Goal: Task Accomplishment & Management: Complete application form

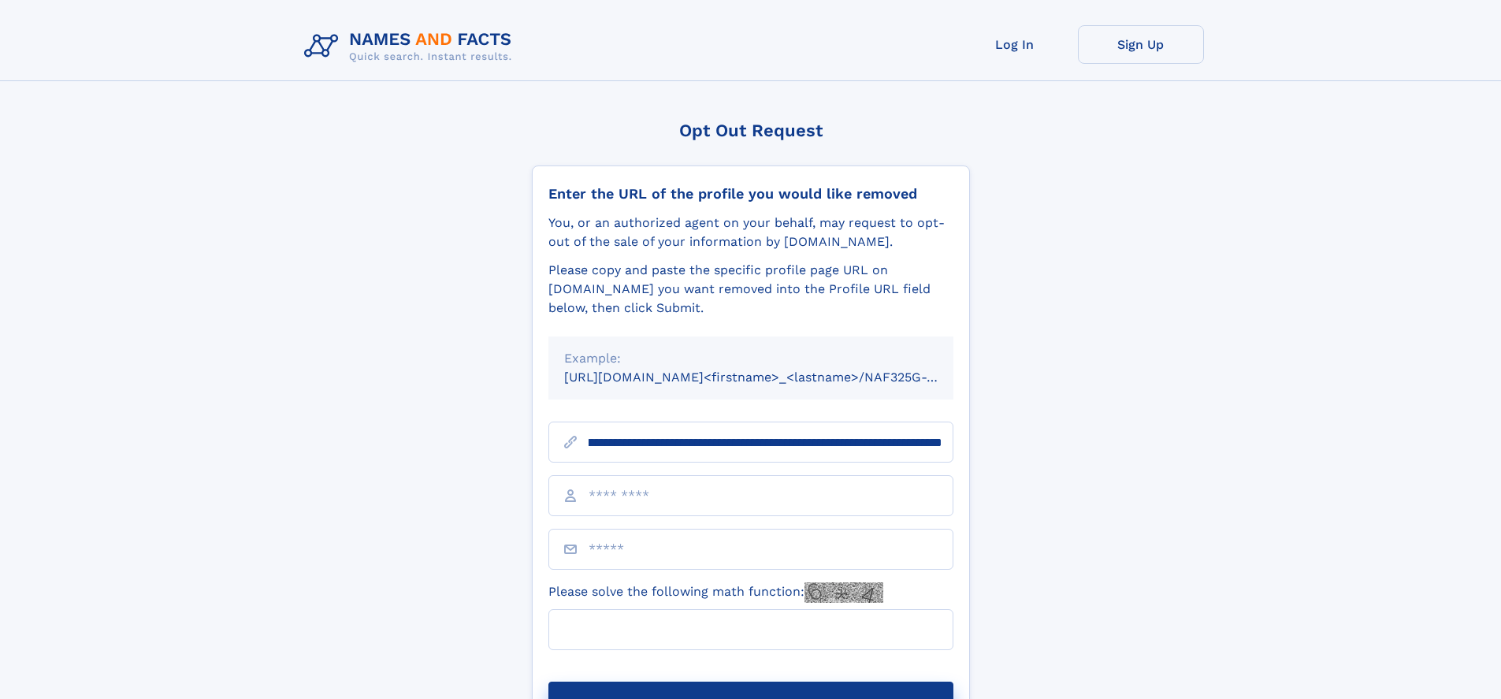
scroll to position [0, 184]
type input "**********"
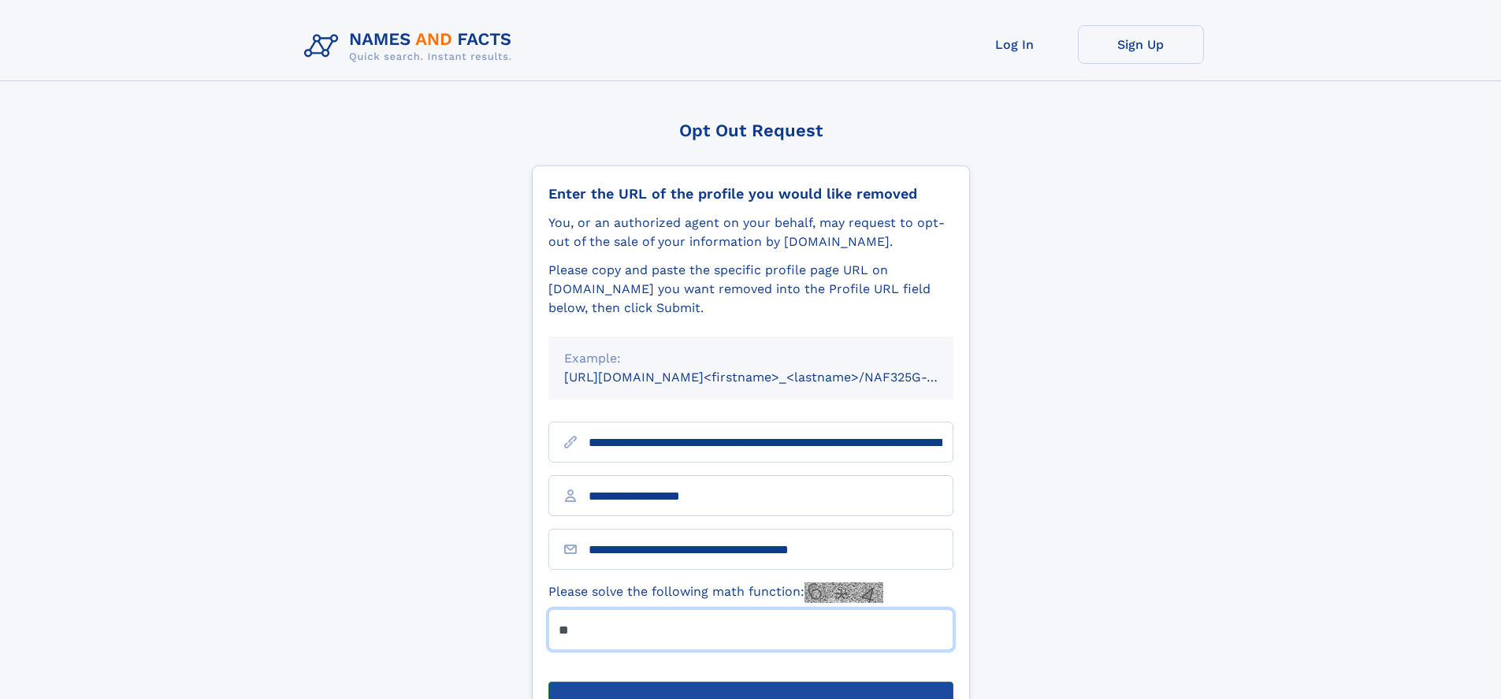
type input "**"
click at [750, 681] on button "Submit Opt Out Request" at bounding box center [750, 706] width 405 height 50
